Goal: Task Accomplishment & Management: Use online tool/utility

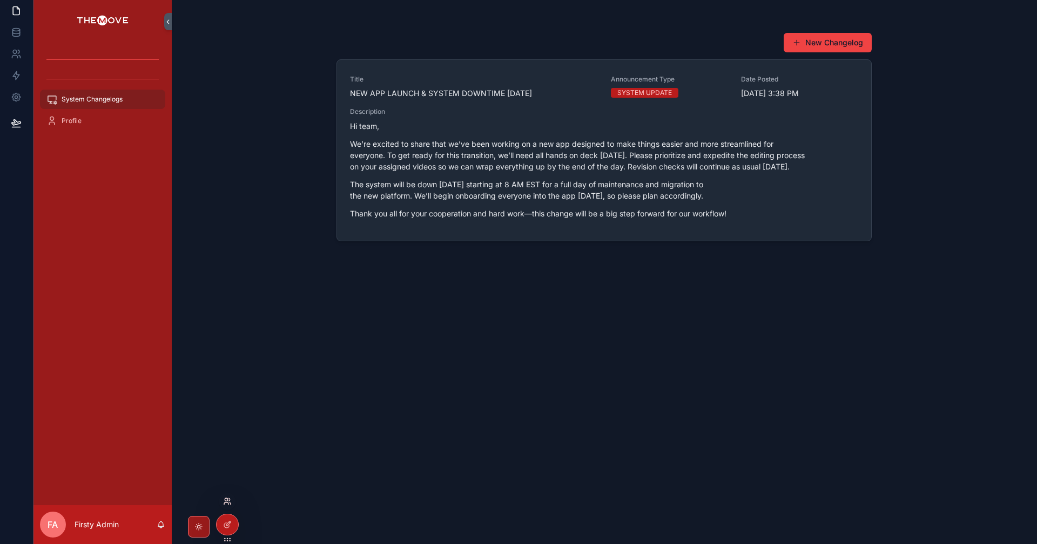
click at [229, 500] on icon at bounding box center [227, 501] width 9 height 9
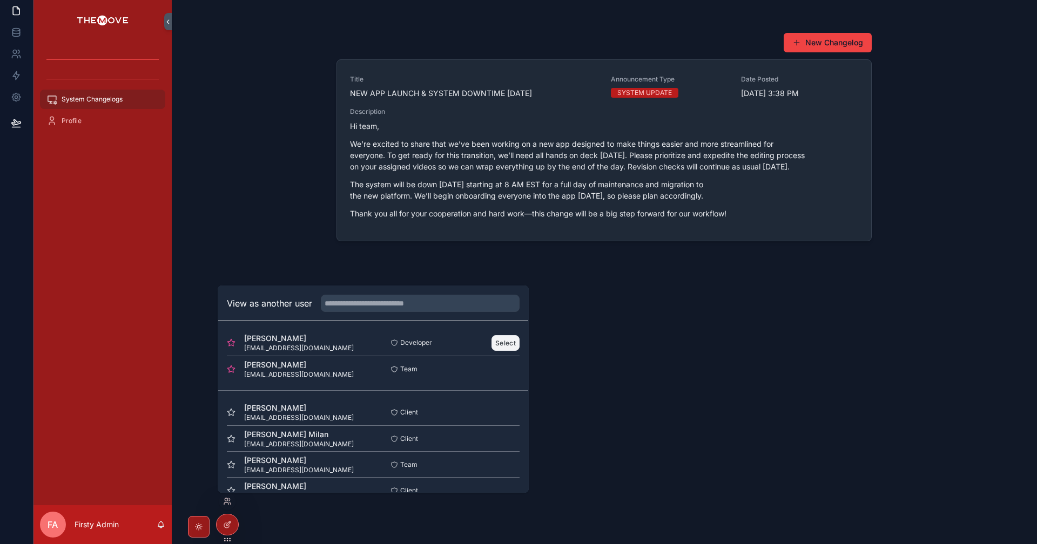
click at [505, 344] on button "Select" at bounding box center [505, 343] width 28 height 16
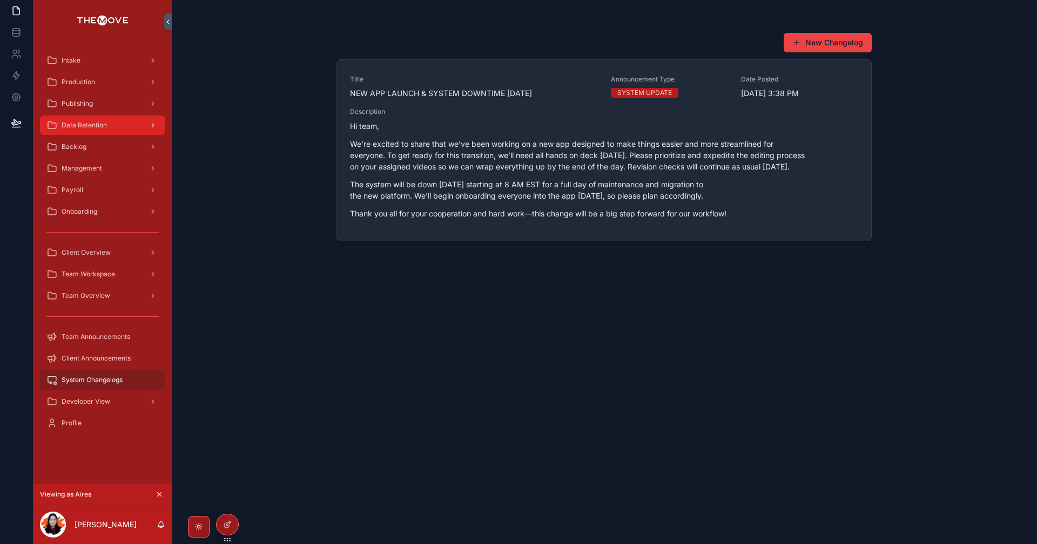
click at [108, 125] on div "Data Retention" at bounding box center [102, 125] width 112 height 17
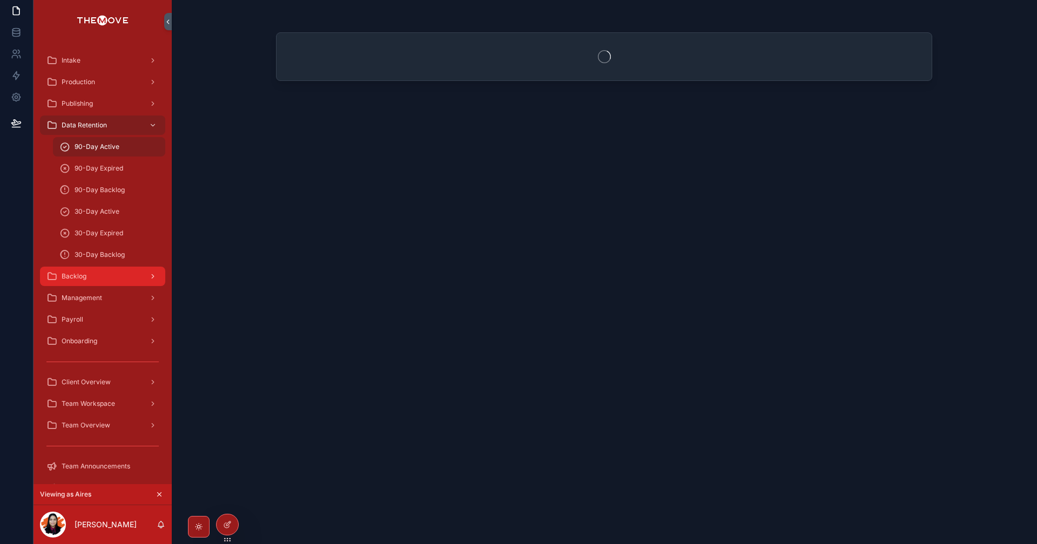
click at [116, 275] on div "Backlog" at bounding box center [102, 276] width 112 height 17
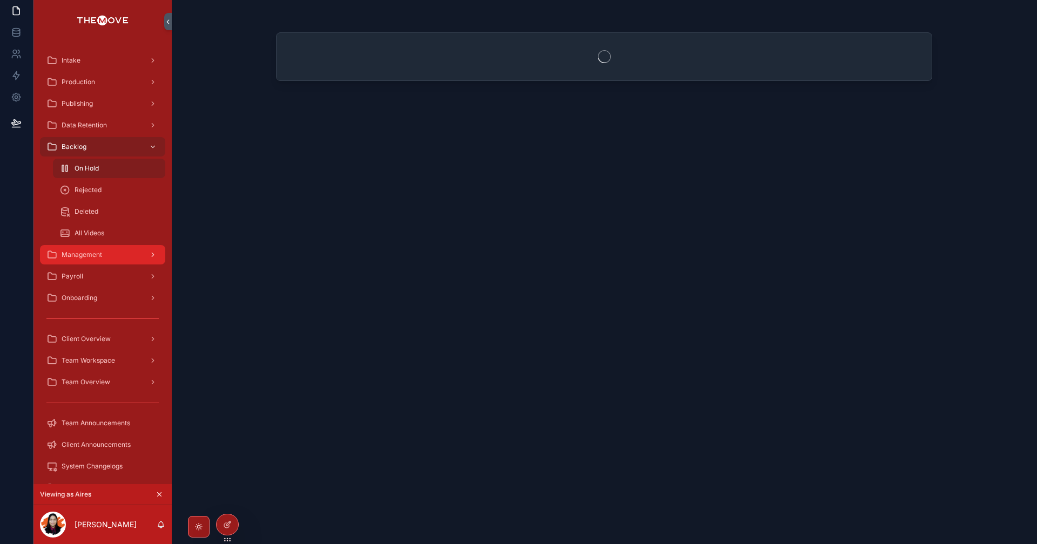
click at [112, 258] on div "Management" at bounding box center [102, 254] width 112 height 17
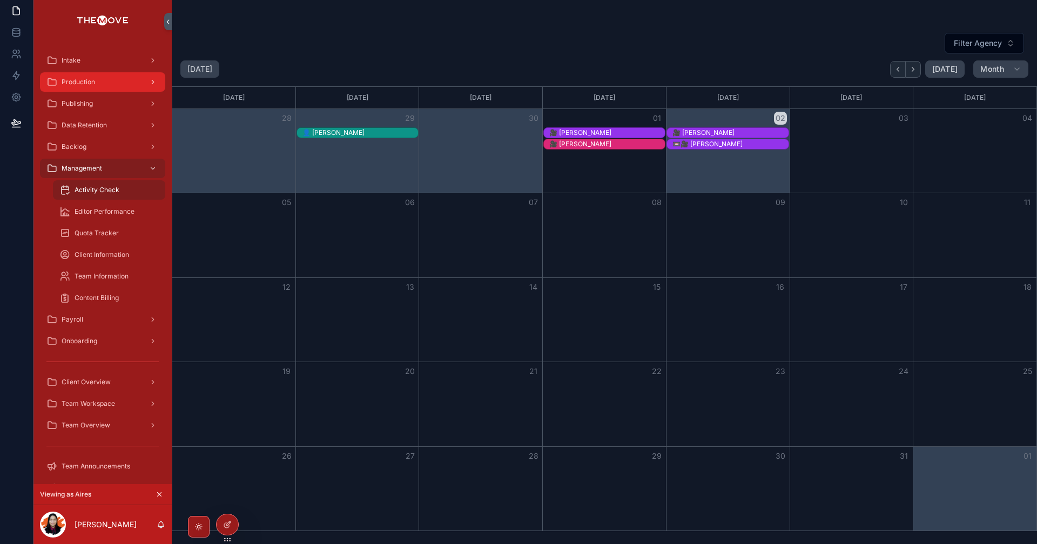
click at [110, 76] on div "Production" at bounding box center [102, 81] width 112 height 17
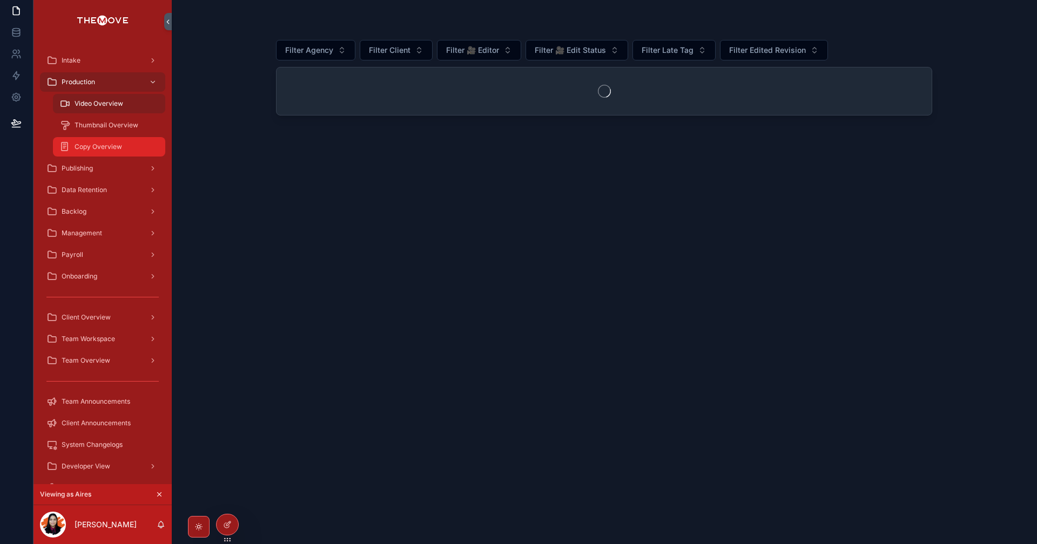
click at [94, 148] on span "Copy Overview" at bounding box center [98, 147] width 48 height 9
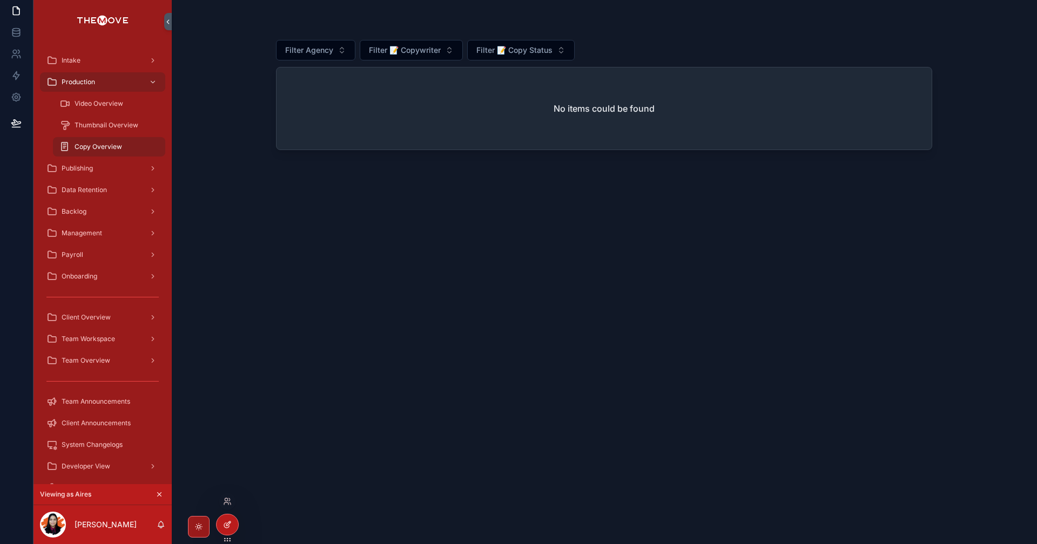
click at [234, 524] on div at bounding box center [227, 524] width 22 height 21
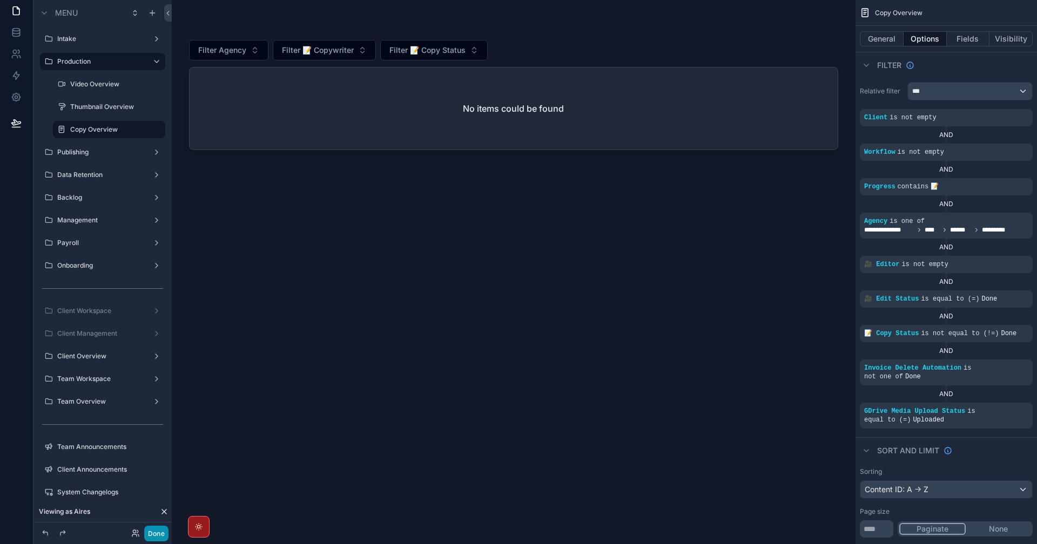
click at [158, 531] on button "Done" at bounding box center [156, 534] width 24 height 16
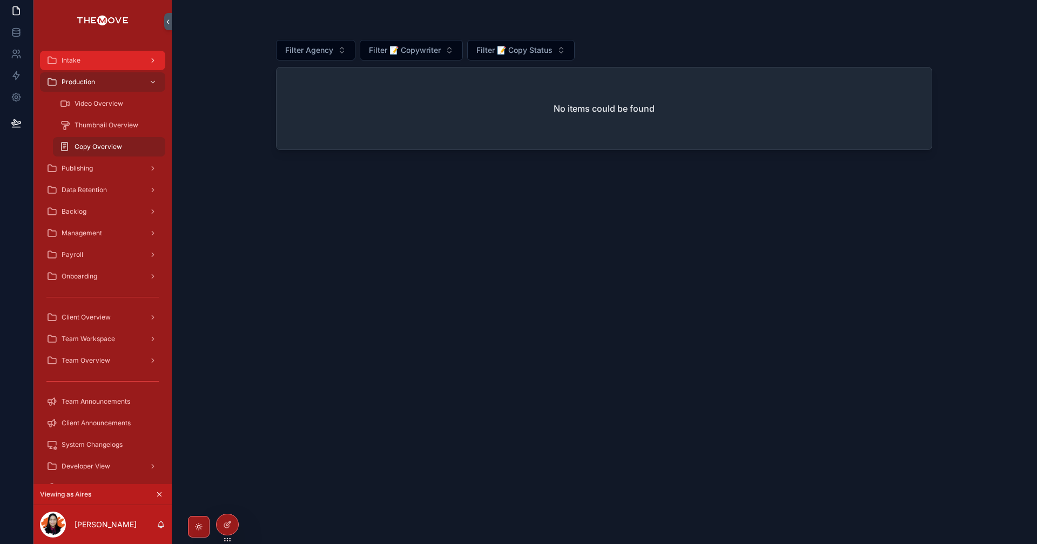
click at [108, 57] on div "Intake" at bounding box center [102, 60] width 112 height 17
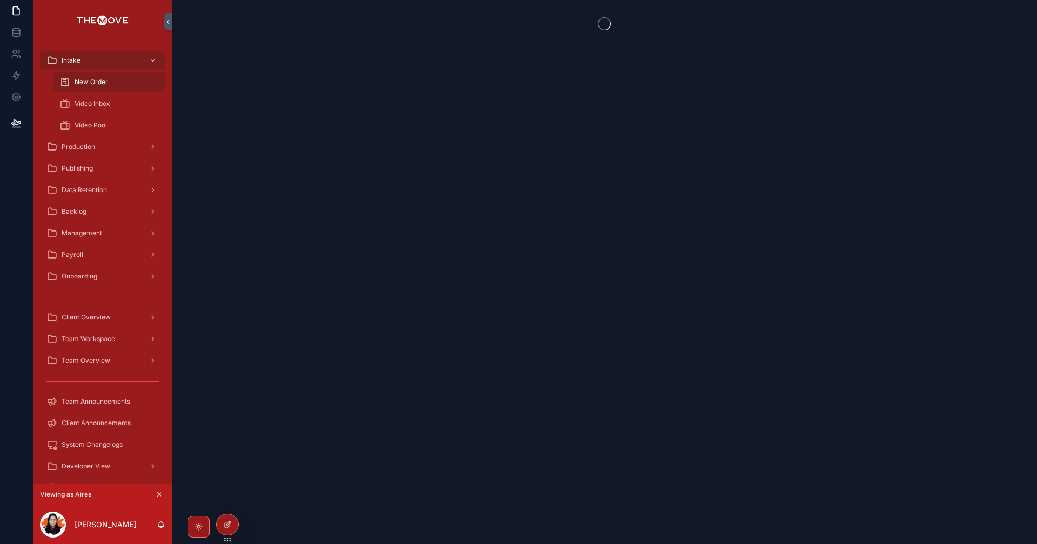
click at [115, 93] on div "Video Inbox" at bounding box center [108, 104] width 125 height 22
click at [127, 100] on div "Video Inbox" at bounding box center [108, 103] width 99 height 17
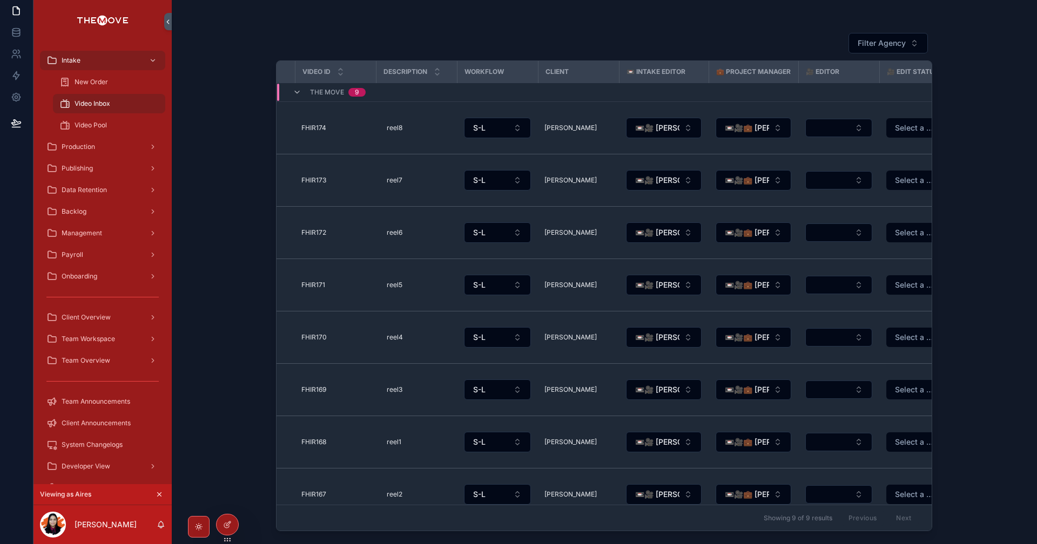
scroll to position [0, 305]
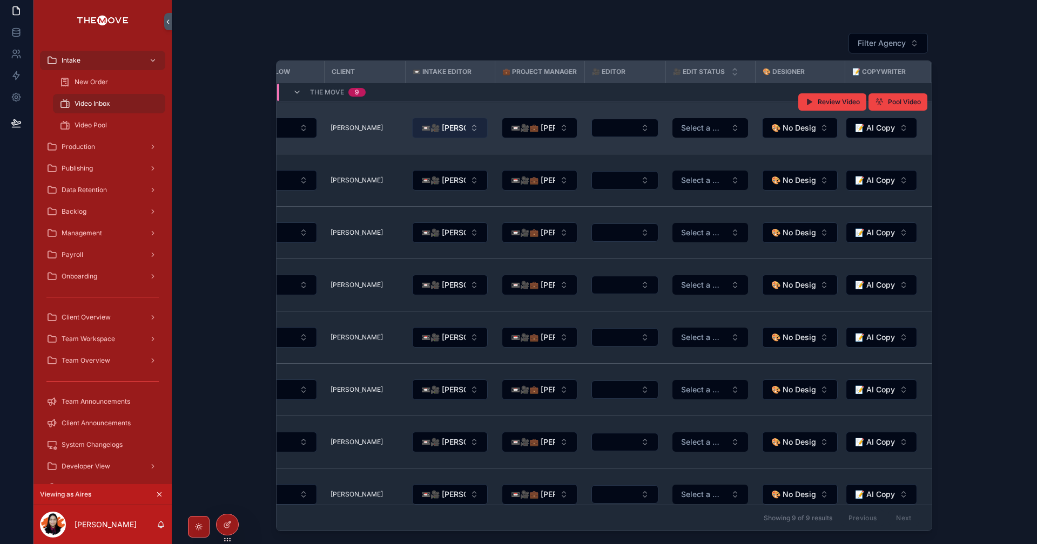
click at [440, 133] on span "📼🎥 [PERSON_NAME]" at bounding box center [443, 128] width 44 height 11
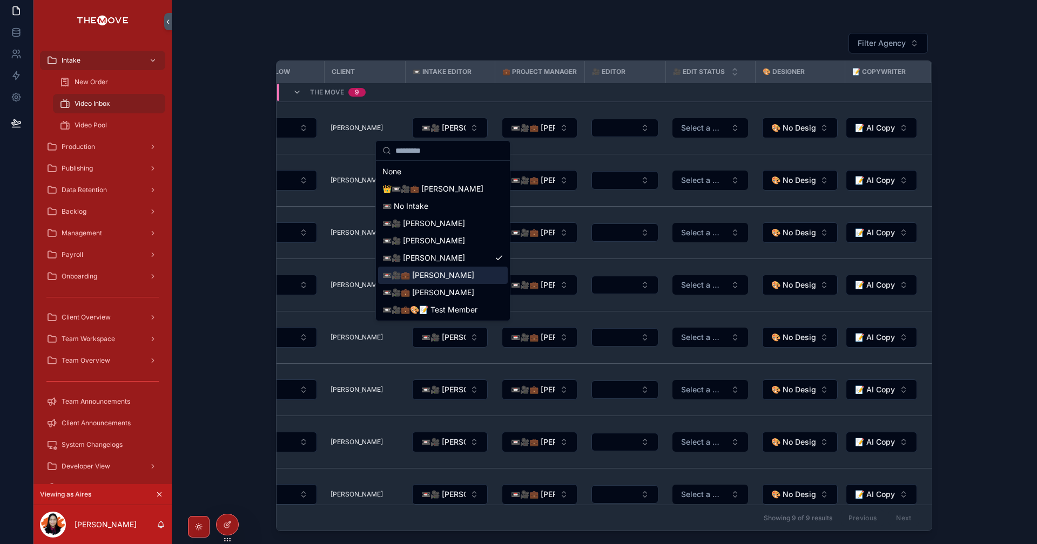
click at [449, 275] on span "📼🎥💼 [PERSON_NAME]" at bounding box center [428, 275] width 92 height 11
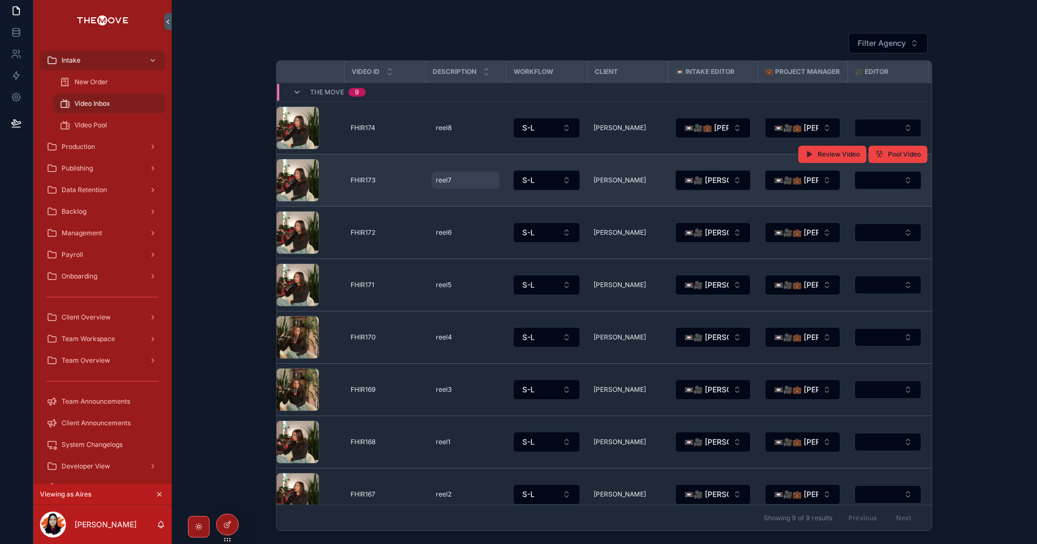
scroll to position [0, 0]
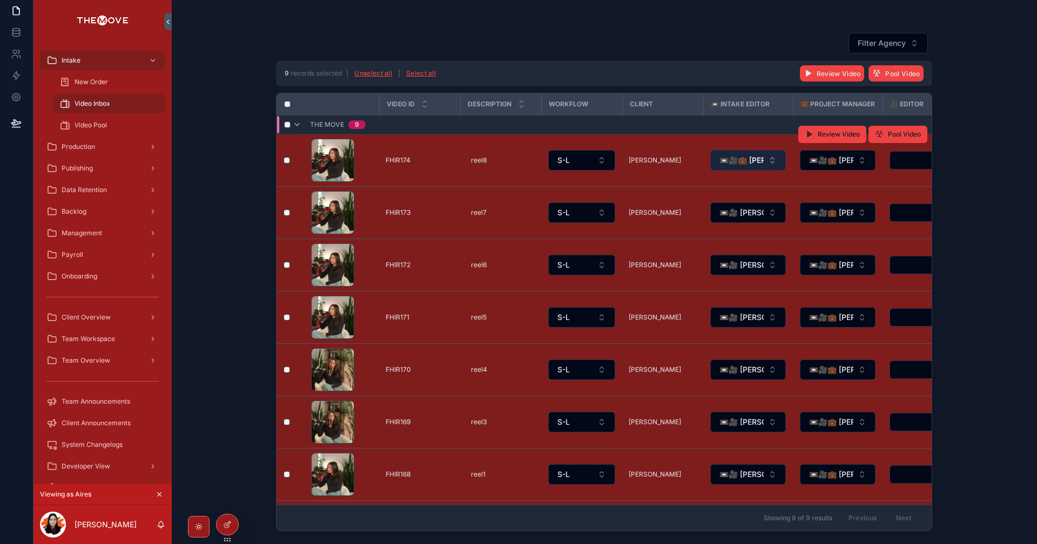
click at [757, 167] on button "📼🎥💼 [PERSON_NAME]" at bounding box center [748, 160] width 76 height 21
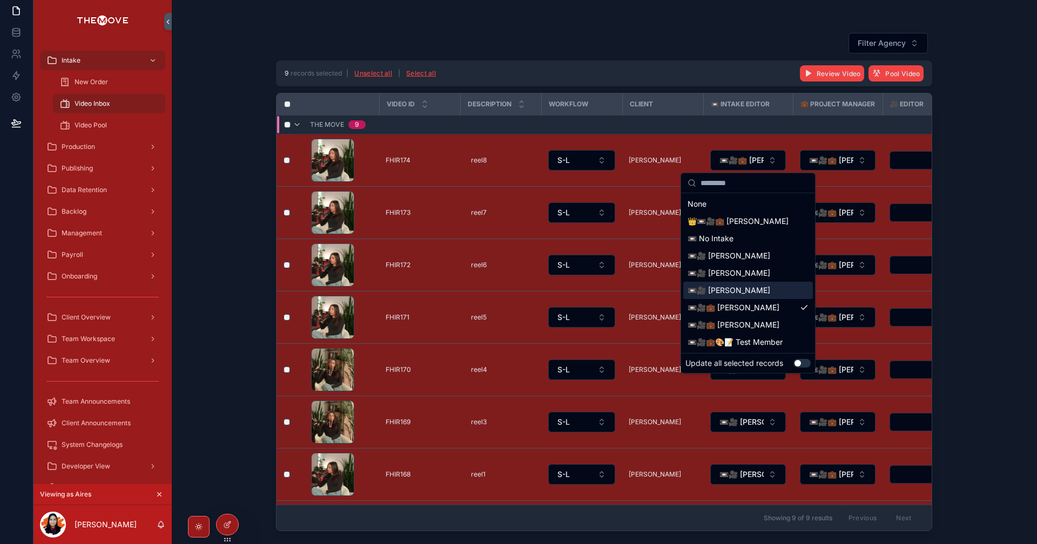
click at [761, 289] on div "📼🎥 [PERSON_NAME]" at bounding box center [748, 290] width 130 height 17
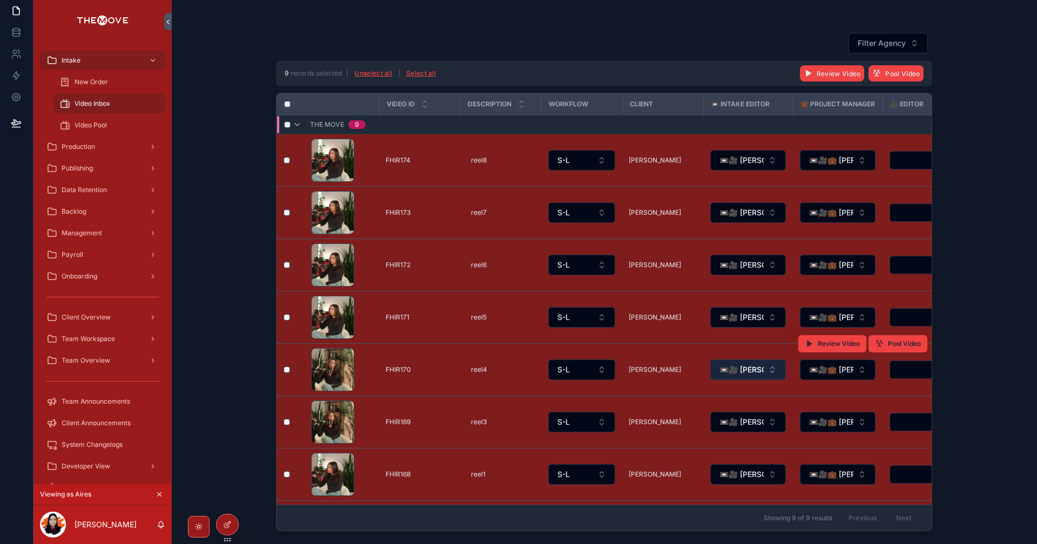
scroll to position [106, 0]
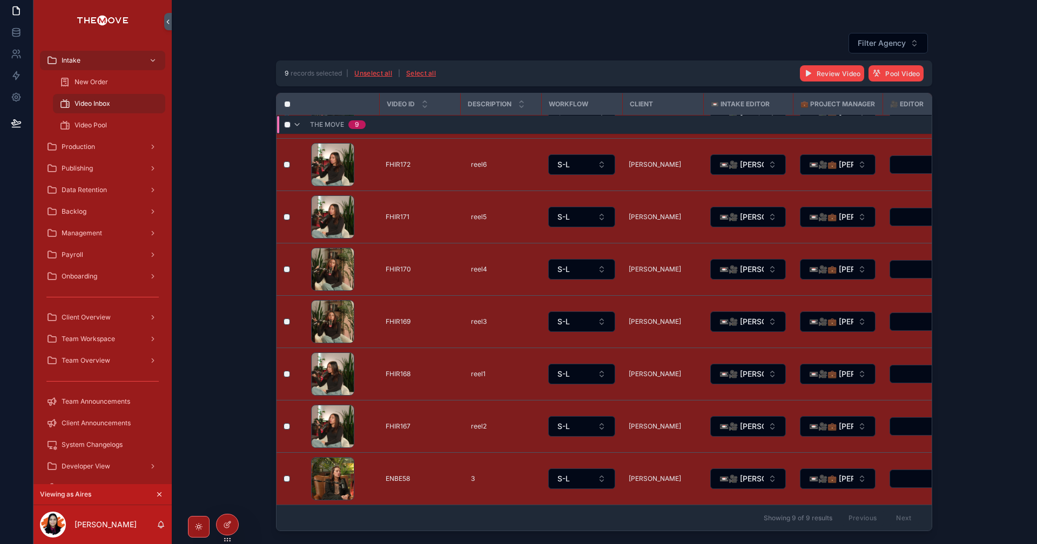
click at [539, 513] on div "Showing 9 of 9 results Previous Next" at bounding box center [603, 518] width 655 height 26
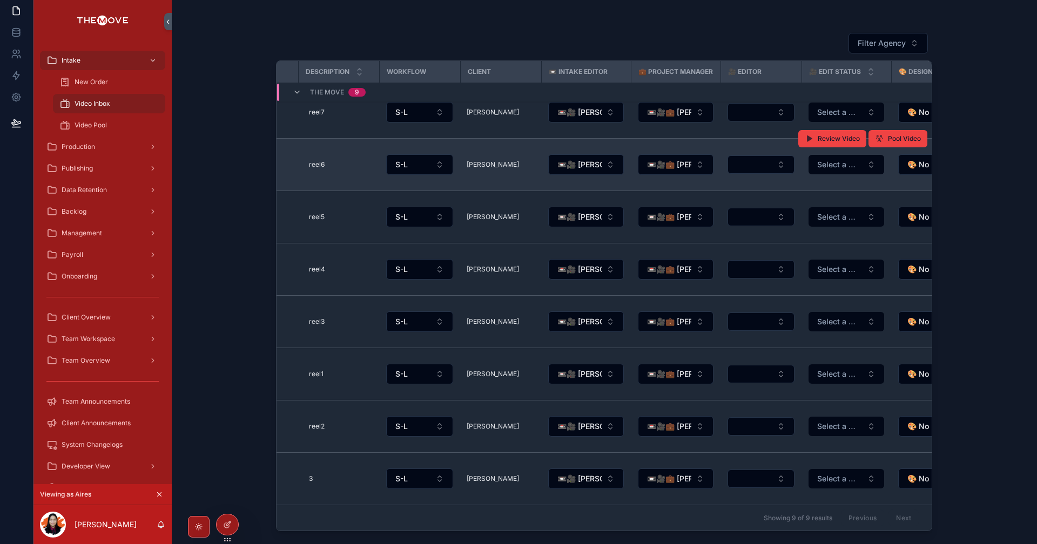
scroll to position [0, 162]
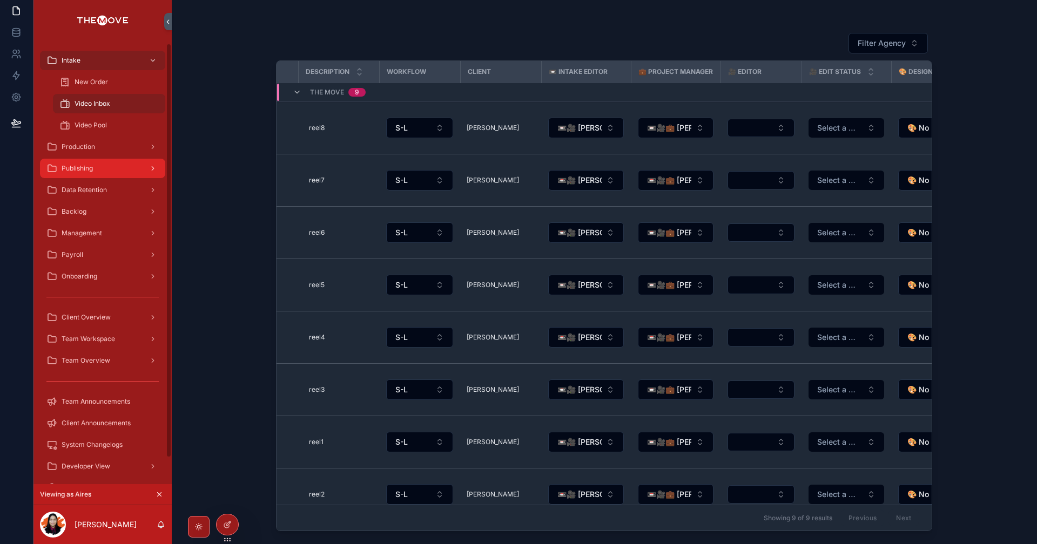
click at [103, 173] on div "Publishing" at bounding box center [102, 168] width 112 height 17
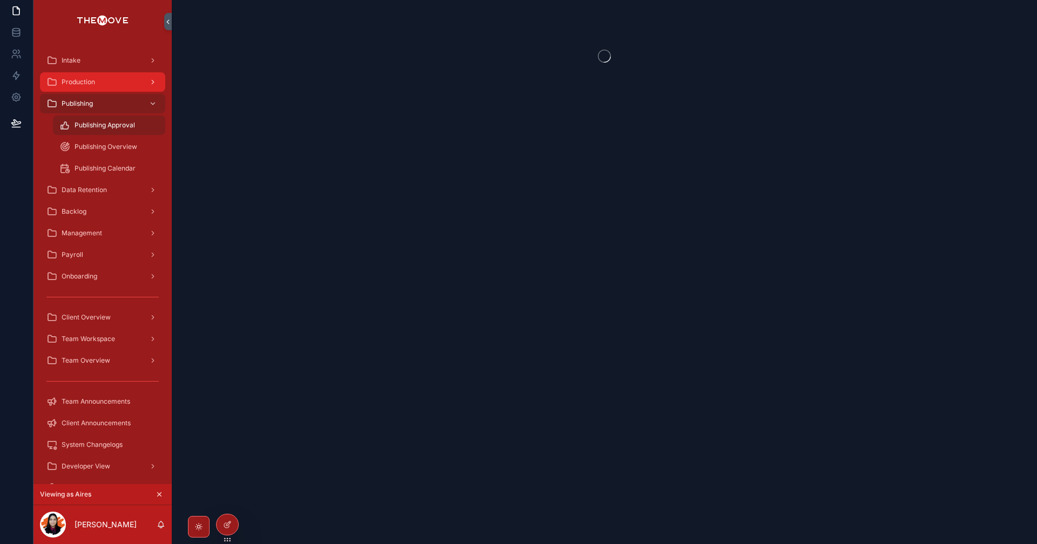
click at [109, 80] on div "Production" at bounding box center [102, 81] width 112 height 17
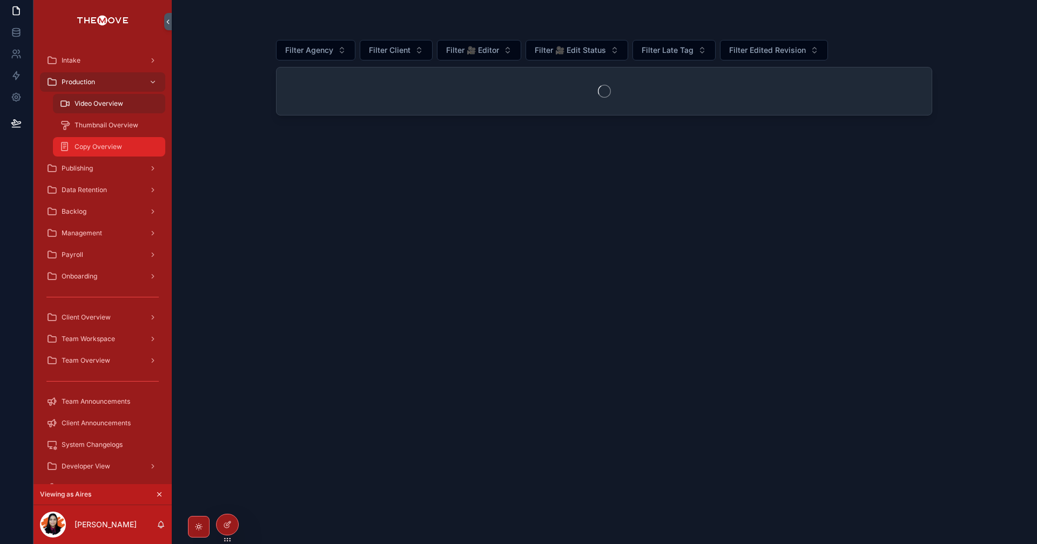
click at [130, 149] on div "Copy Overview" at bounding box center [108, 146] width 99 height 17
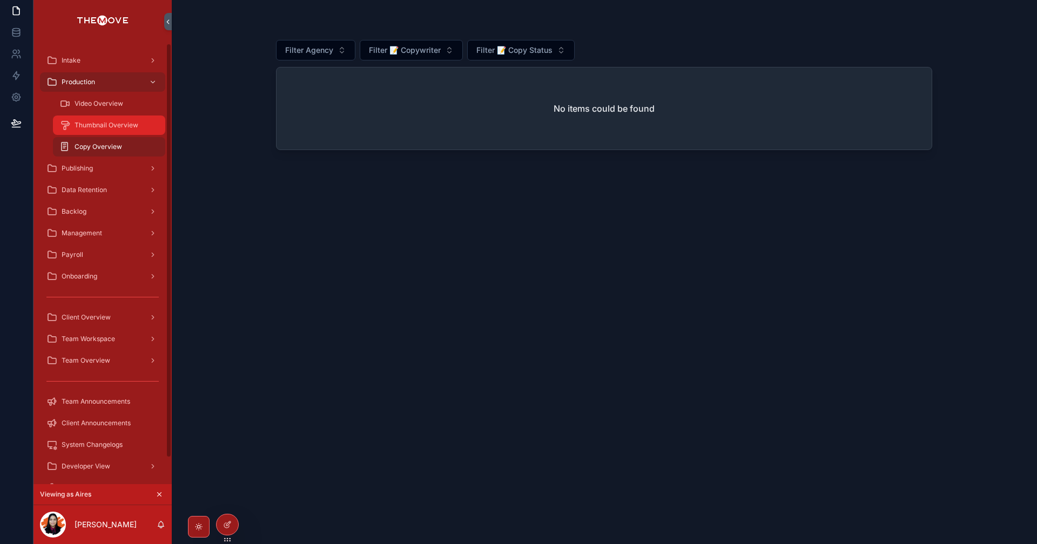
click at [78, 133] on div "Thumbnail Overview" at bounding box center [108, 125] width 99 height 17
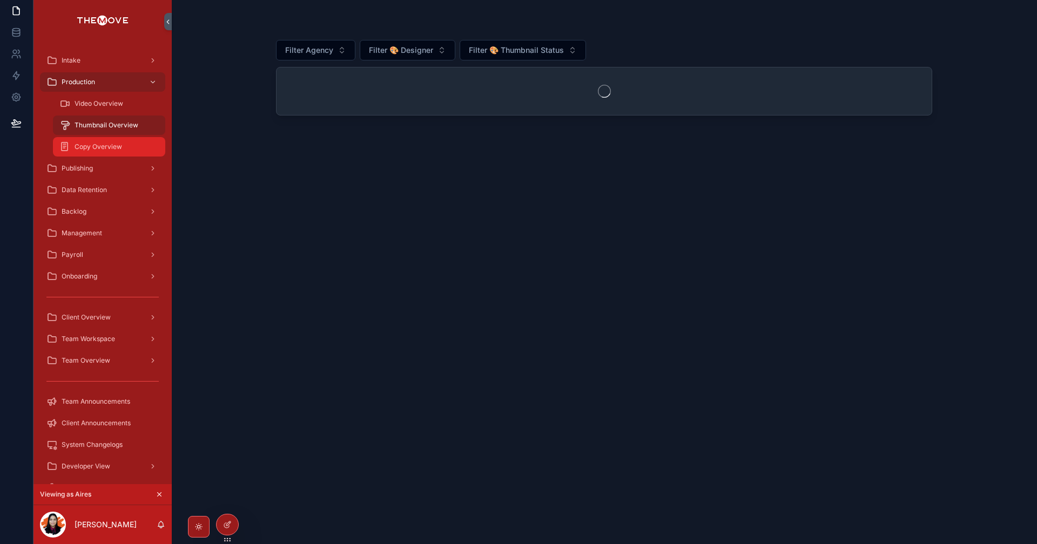
click at [92, 148] on span "Copy Overview" at bounding box center [98, 147] width 48 height 9
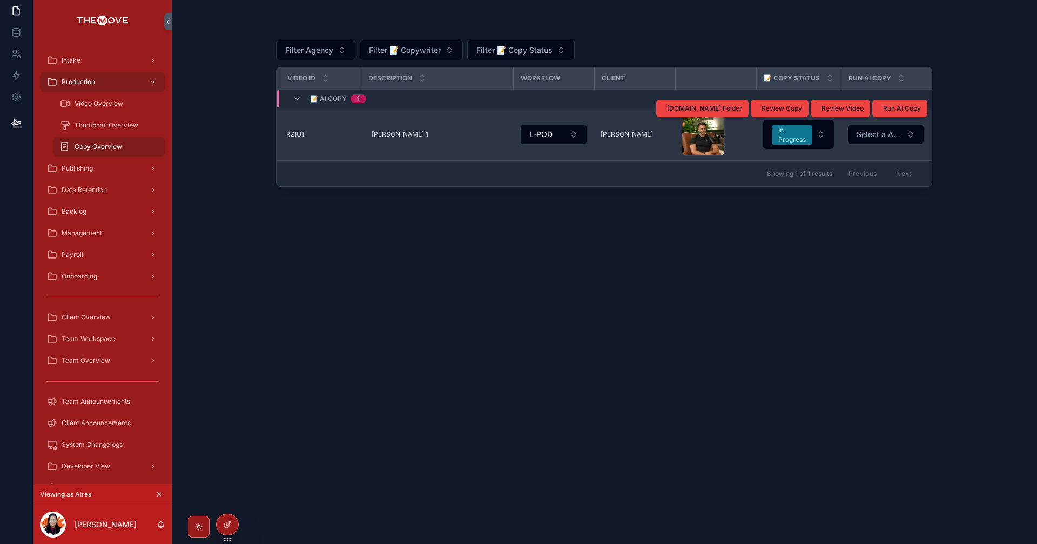
scroll to position [0, 352]
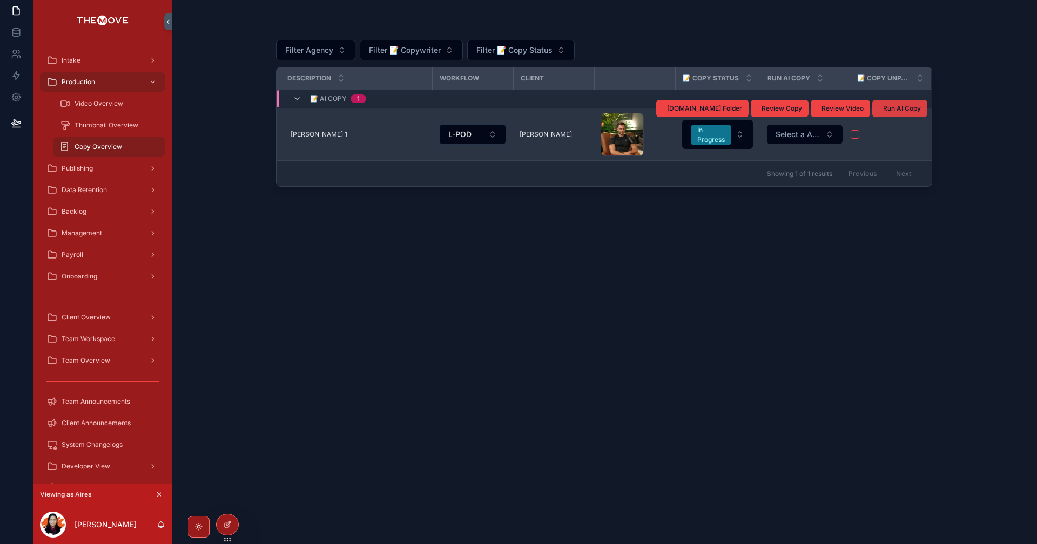
click at [911, 111] on span "Run AI Copy" at bounding box center [902, 108] width 38 height 9
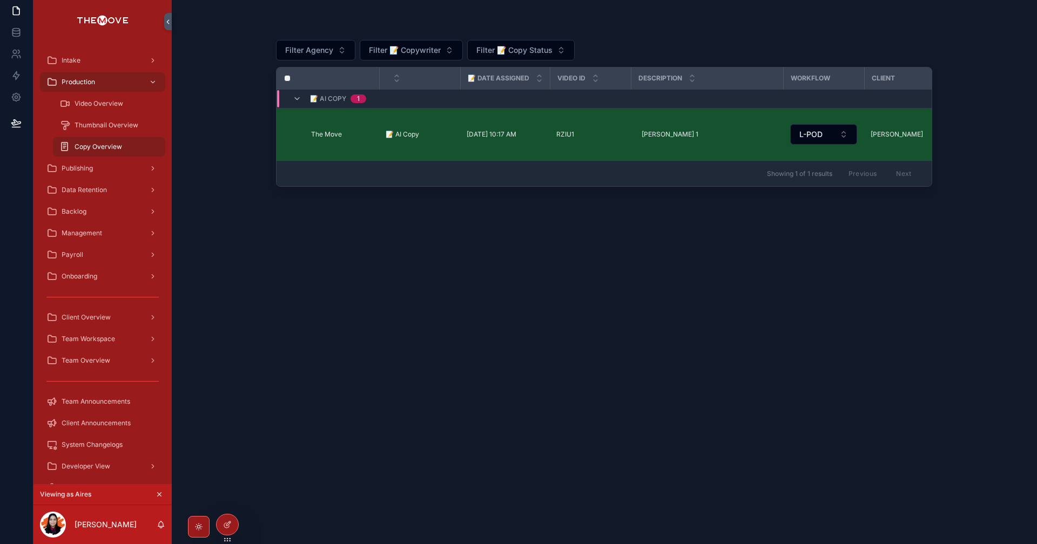
scroll to position [0, 343]
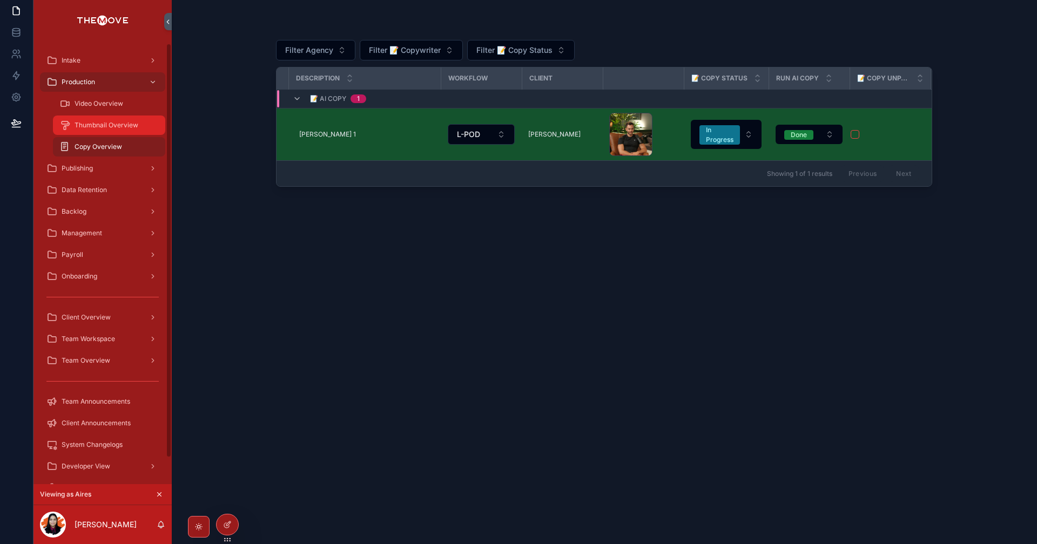
click at [105, 133] on div "Thumbnail Overview" at bounding box center [108, 125] width 99 height 17
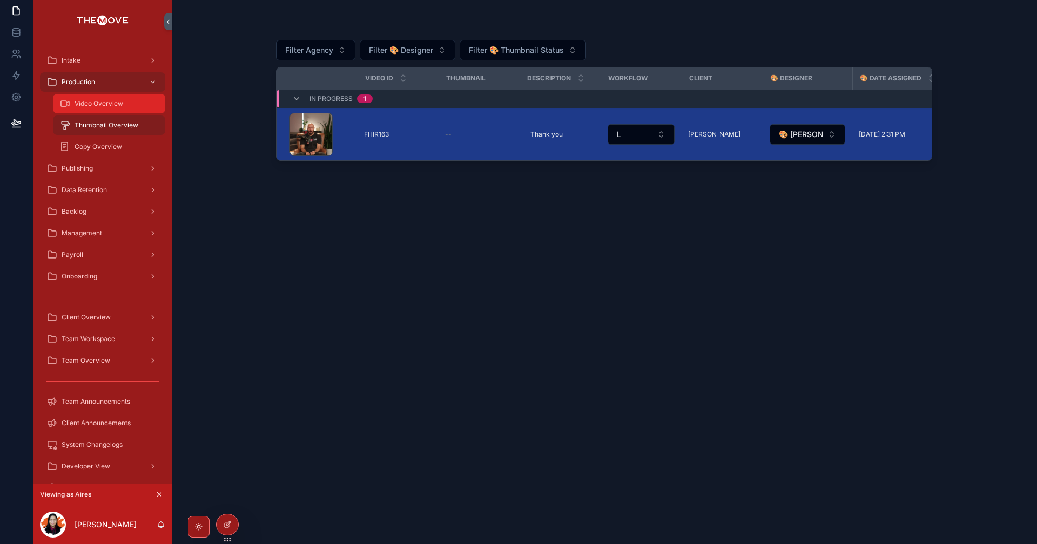
click at [96, 109] on div "Video Overview" at bounding box center [108, 103] width 99 height 17
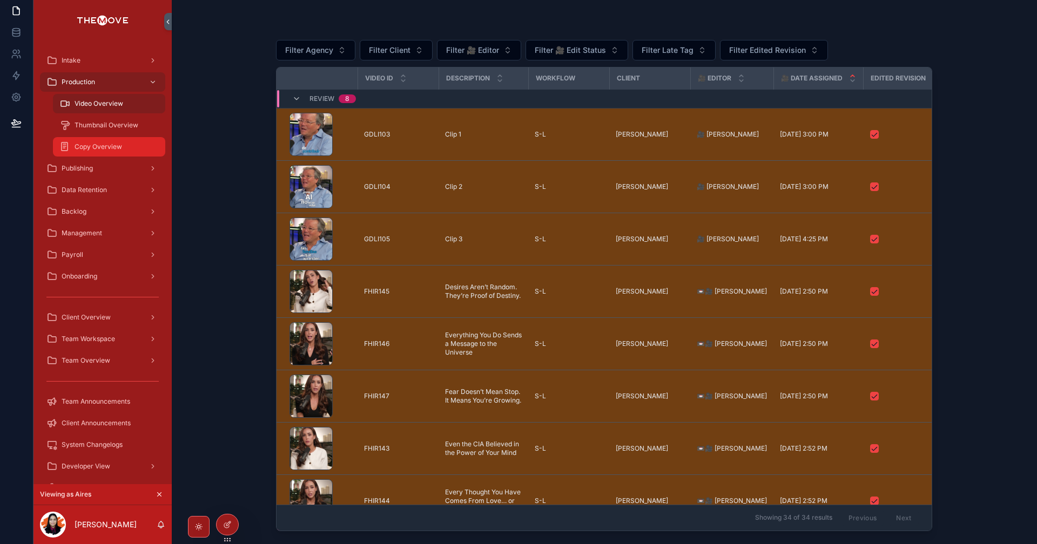
click at [107, 144] on span "Copy Overview" at bounding box center [98, 147] width 48 height 9
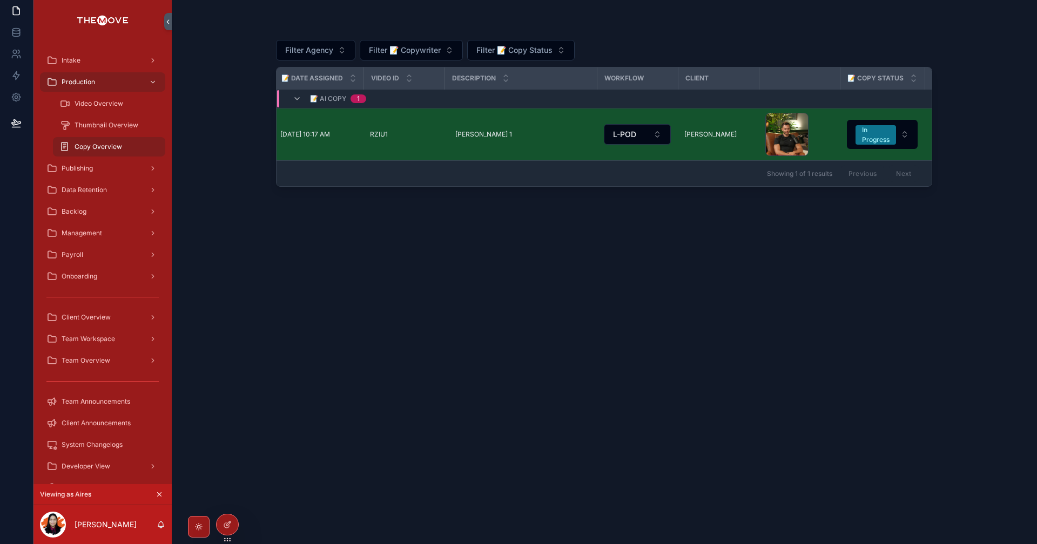
scroll to position [0, 343]
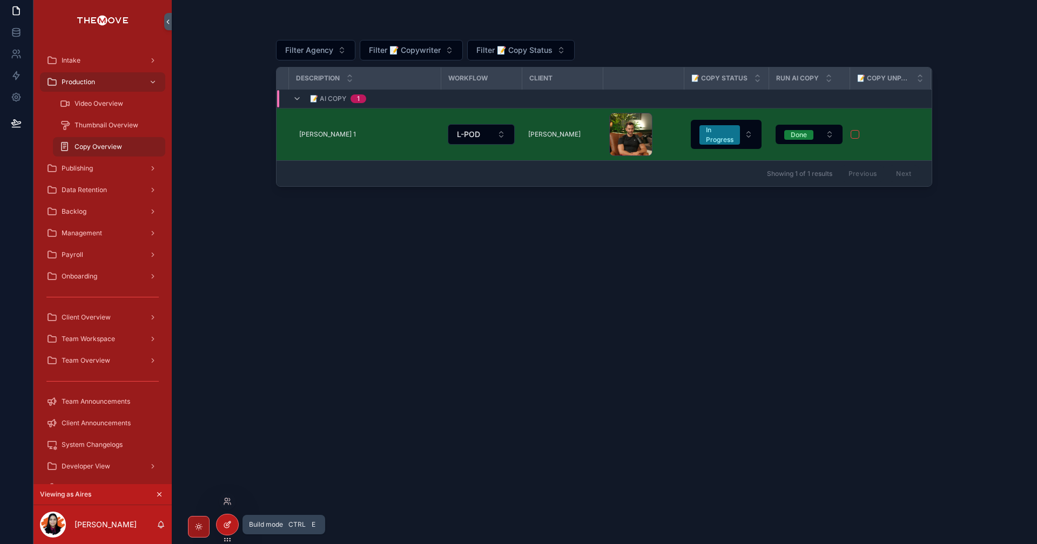
click at [229, 521] on icon at bounding box center [227, 524] width 9 height 9
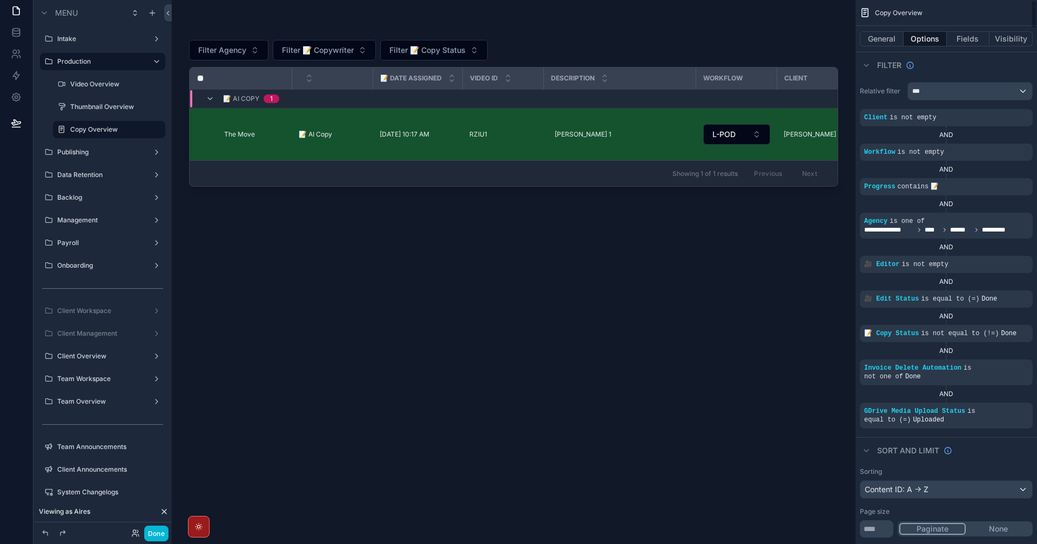
drag, startPoint x: 594, startPoint y: 187, endPoint x: 842, endPoint y: 209, distance: 248.2
click at [902, 192] on div "**********" at bounding box center [604, 272] width 865 height 544
click at [563, 190] on div "scrollable content" at bounding box center [513, 265] width 683 height 531
click at [529, 264] on div "Filter Agency Filter 📝 Copywriter Filter 📝 Copy Status 📝 Date Assigned Video ID…" at bounding box center [513, 278] width 649 height 505
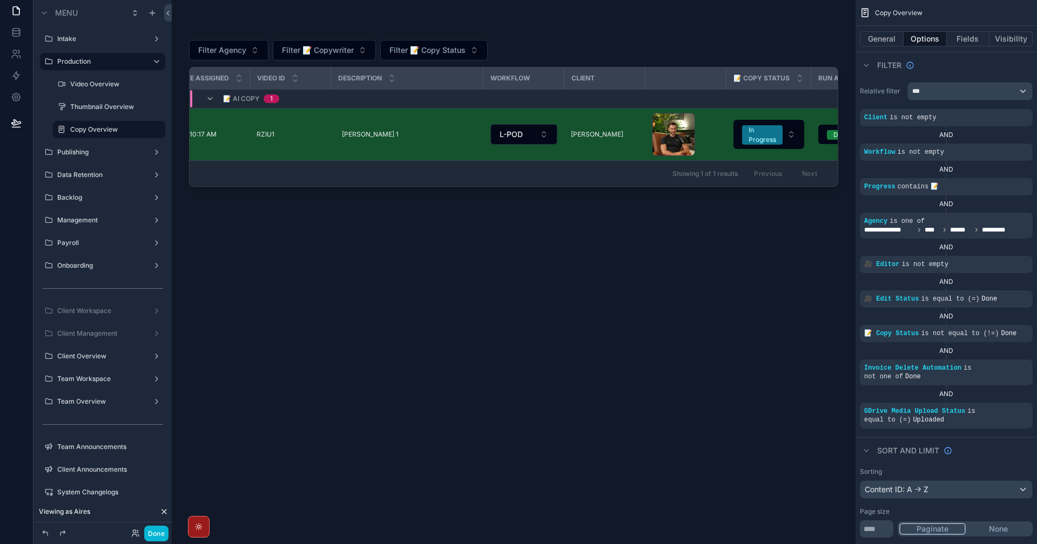
scroll to position [0, 350]
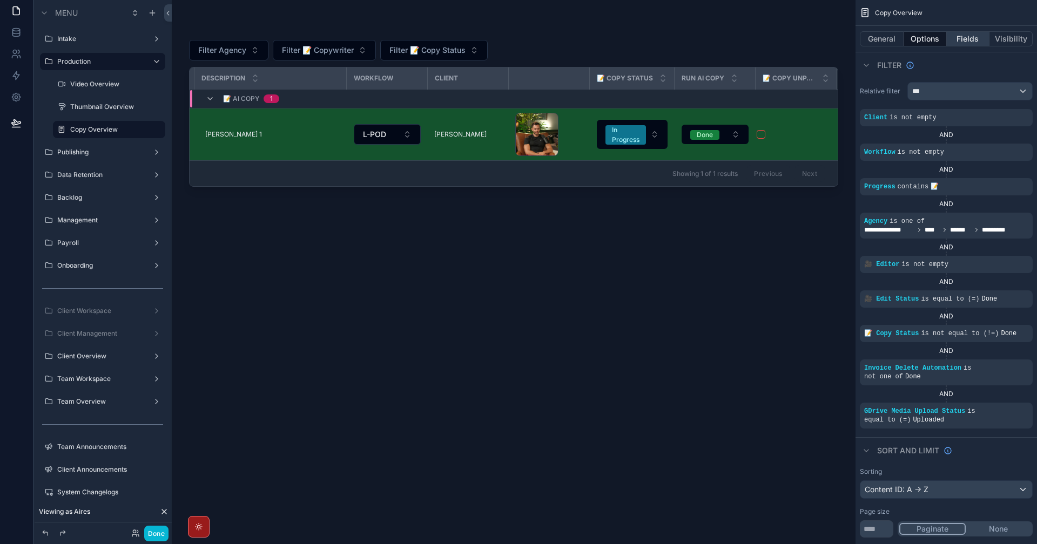
click at [968, 37] on button "Fields" at bounding box center [967, 38] width 43 height 15
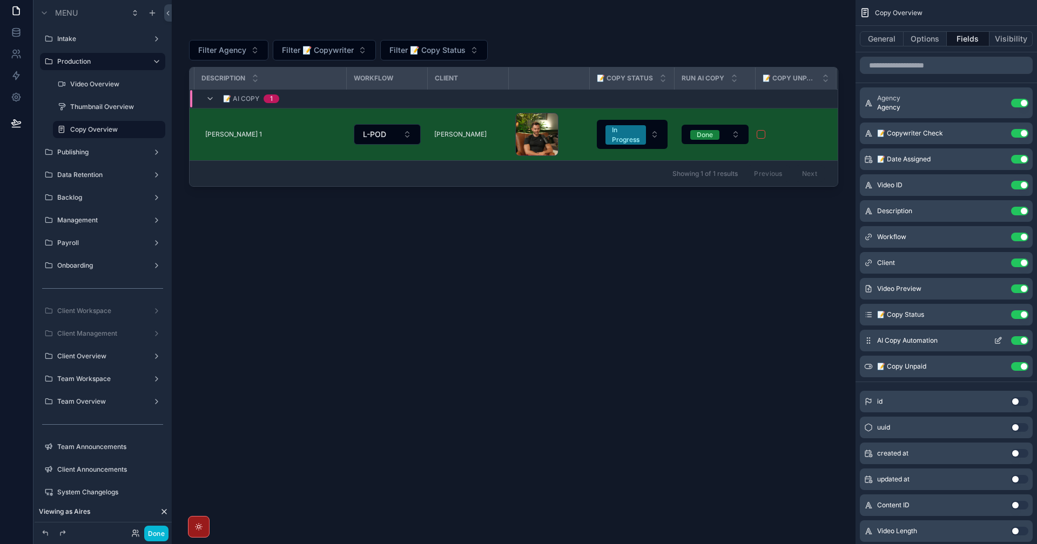
click at [996, 337] on icon "scrollable content" at bounding box center [997, 340] width 9 height 9
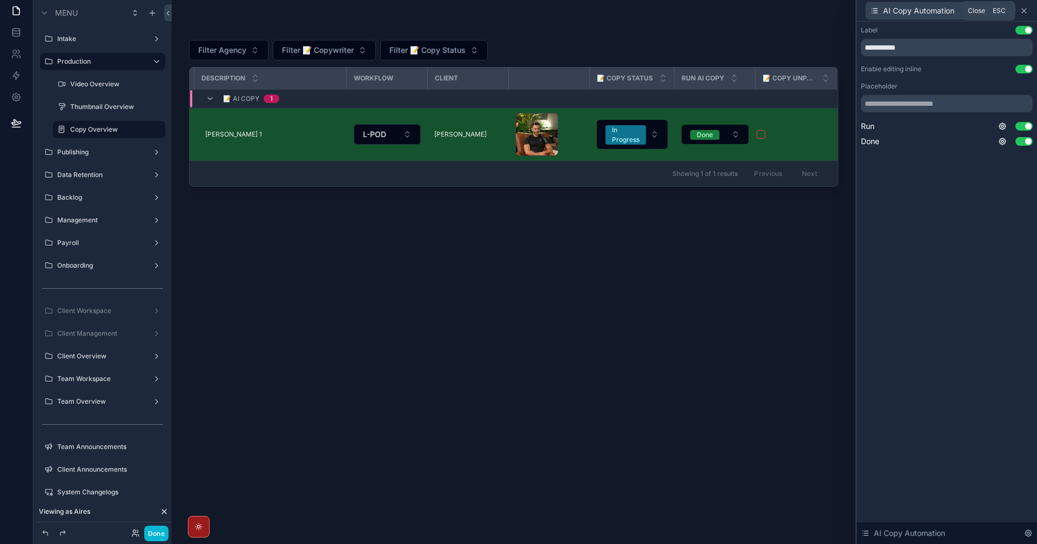
click at [1022, 9] on icon at bounding box center [1023, 11] width 4 height 4
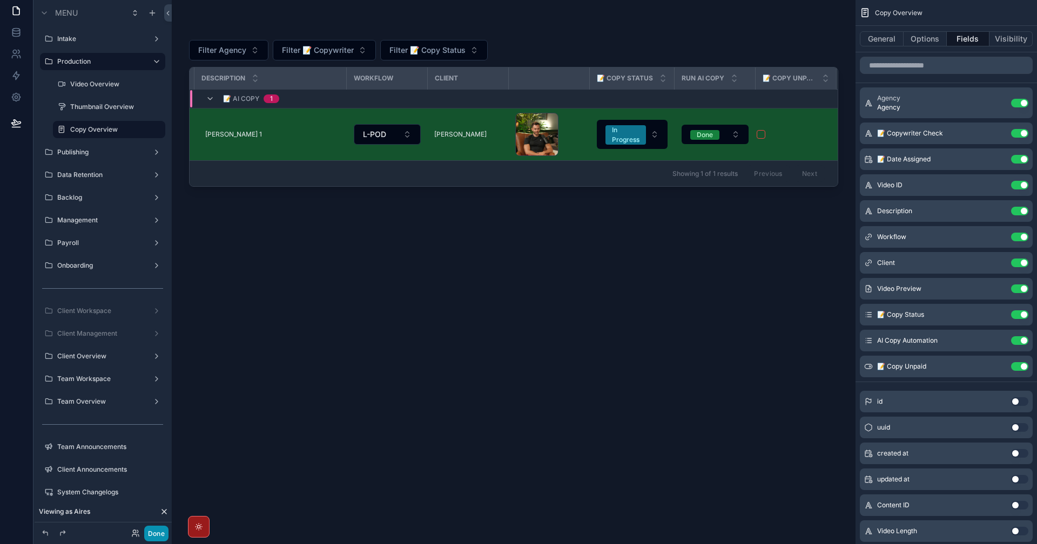
click at [163, 537] on button "Done" at bounding box center [156, 534] width 24 height 16
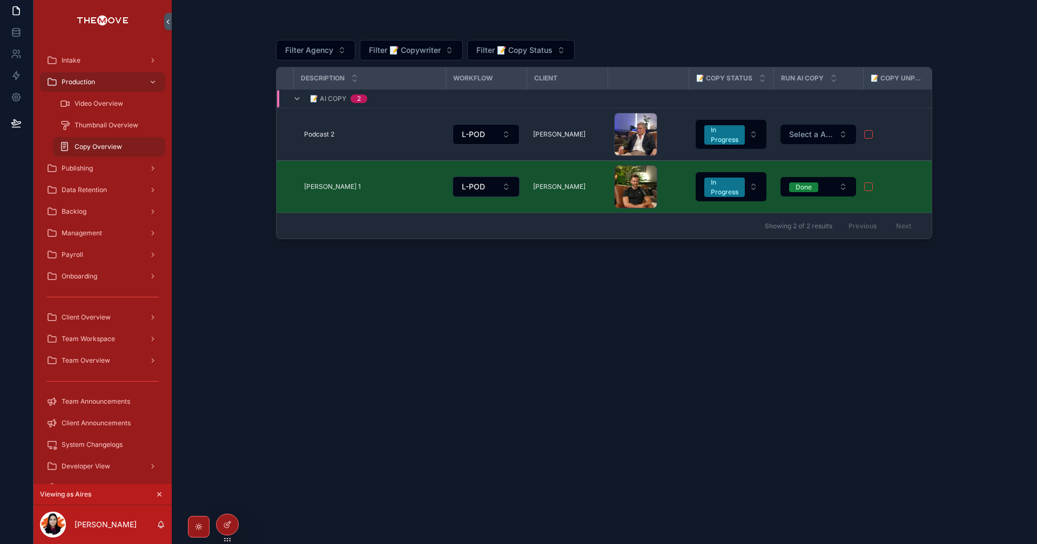
scroll to position [0, 352]
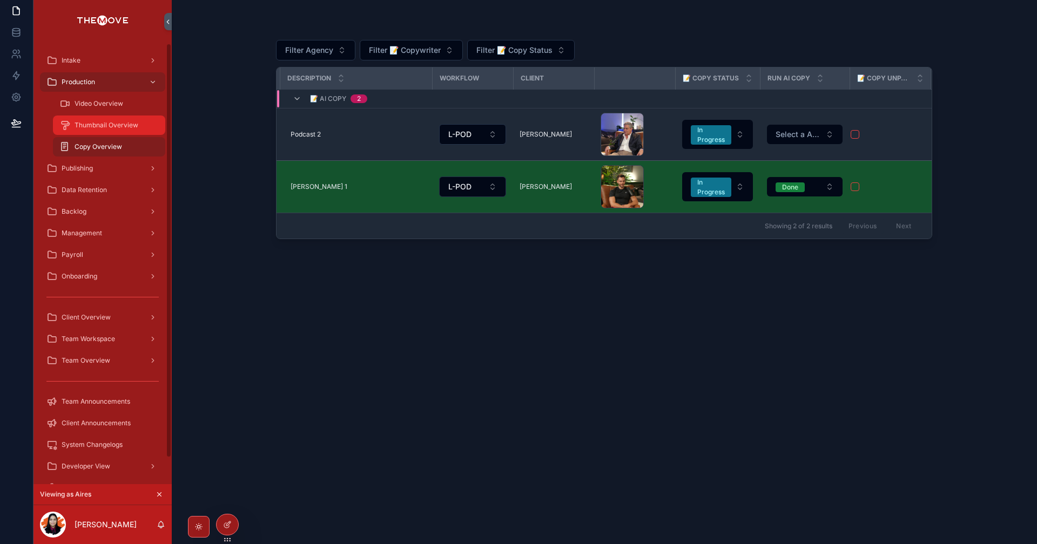
click at [109, 128] on span "Thumbnail Overview" at bounding box center [106, 125] width 64 height 9
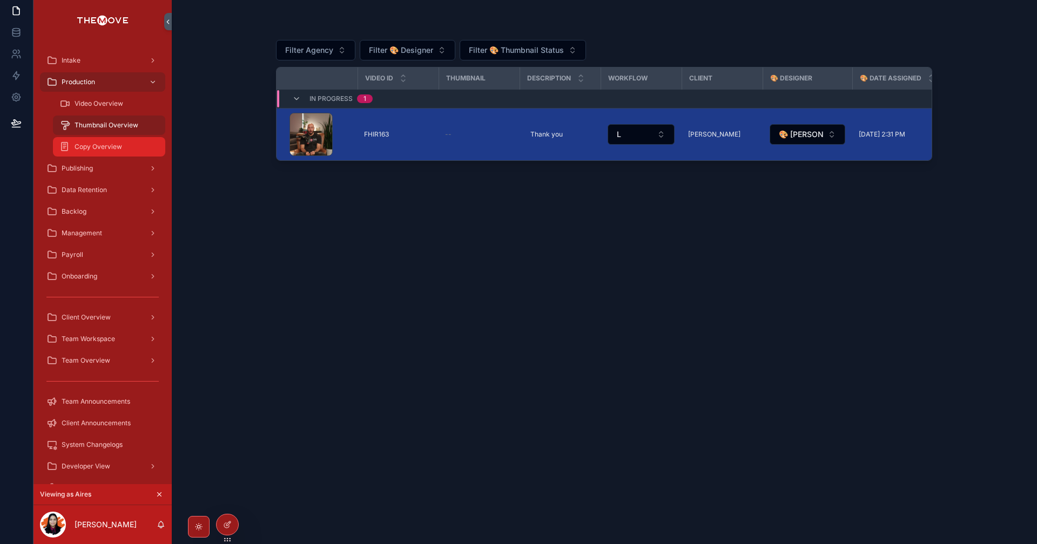
click at [109, 143] on span "Copy Overview" at bounding box center [98, 147] width 48 height 9
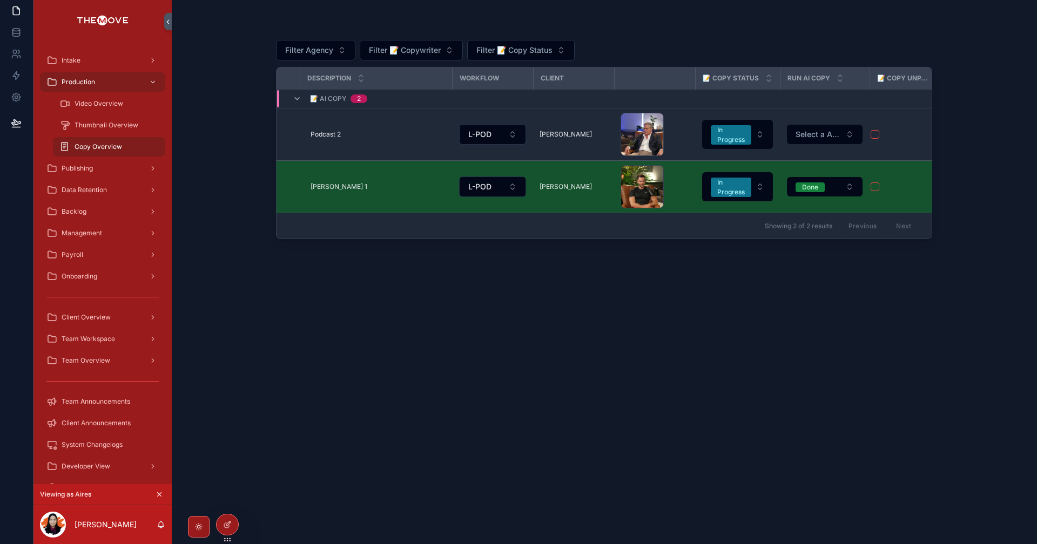
scroll to position [0, 352]
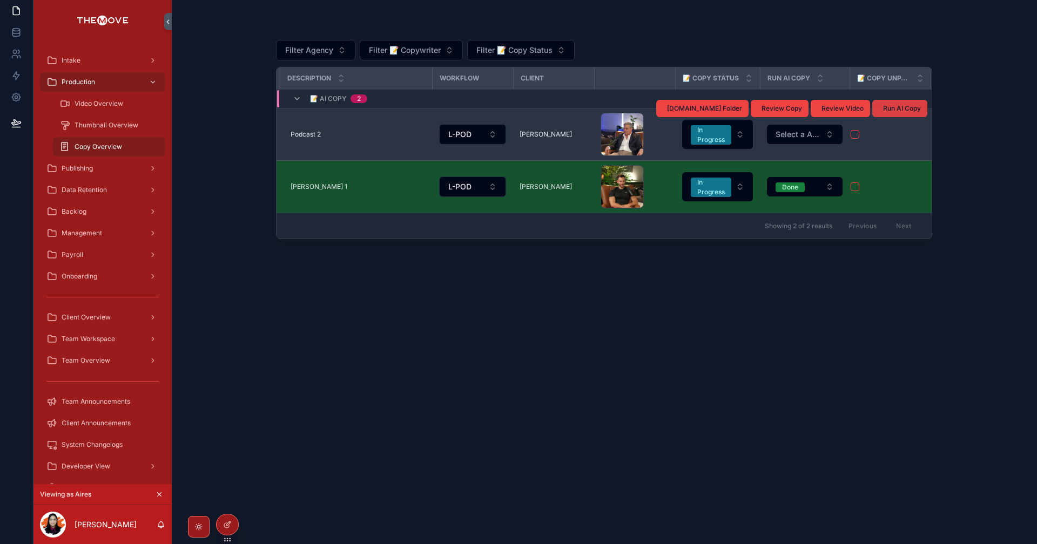
click at [903, 110] on span "Run AI Copy" at bounding box center [902, 108] width 38 height 9
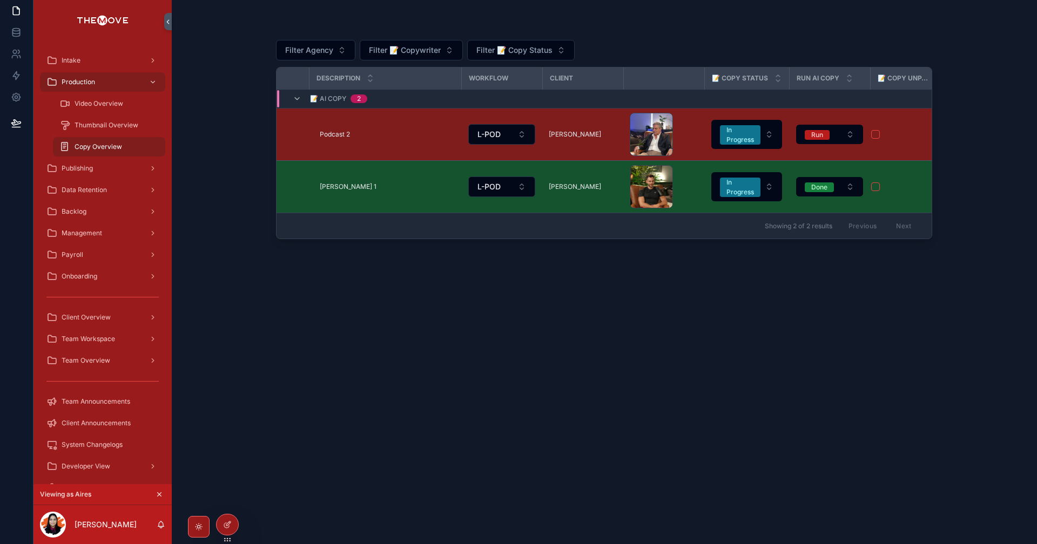
scroll to position [0, 343]
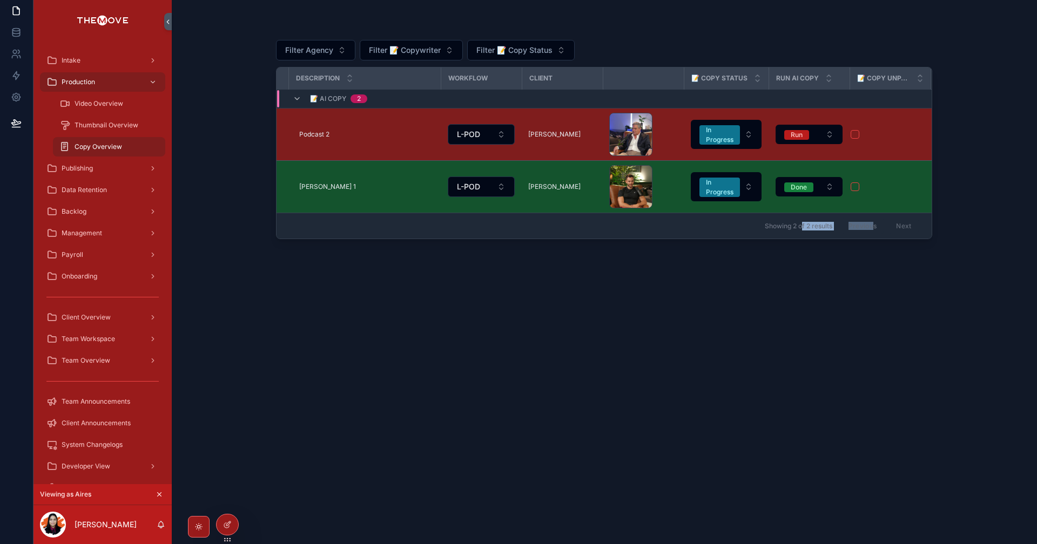
drag, startPoint x: 530, startPoint y: 244, endPoint x: 456, endPoint y: 244, distance: 74.0
click at [456, 239] on div "📝 Date Assigned Video ID Description Workflow Client 📝 Copy Status Run AI Copy …" at bounding box center [604, 153] width 656 height 172
click at [575, 285] on div "Filter Agency Filter 📝 Copywriter Filter 📝 Copy Status 📝 Date Assigned Video ID…" at bounding box center [604, 278] width 656 height 505
